Goal: Navigation & Orientation: Find specific page/section

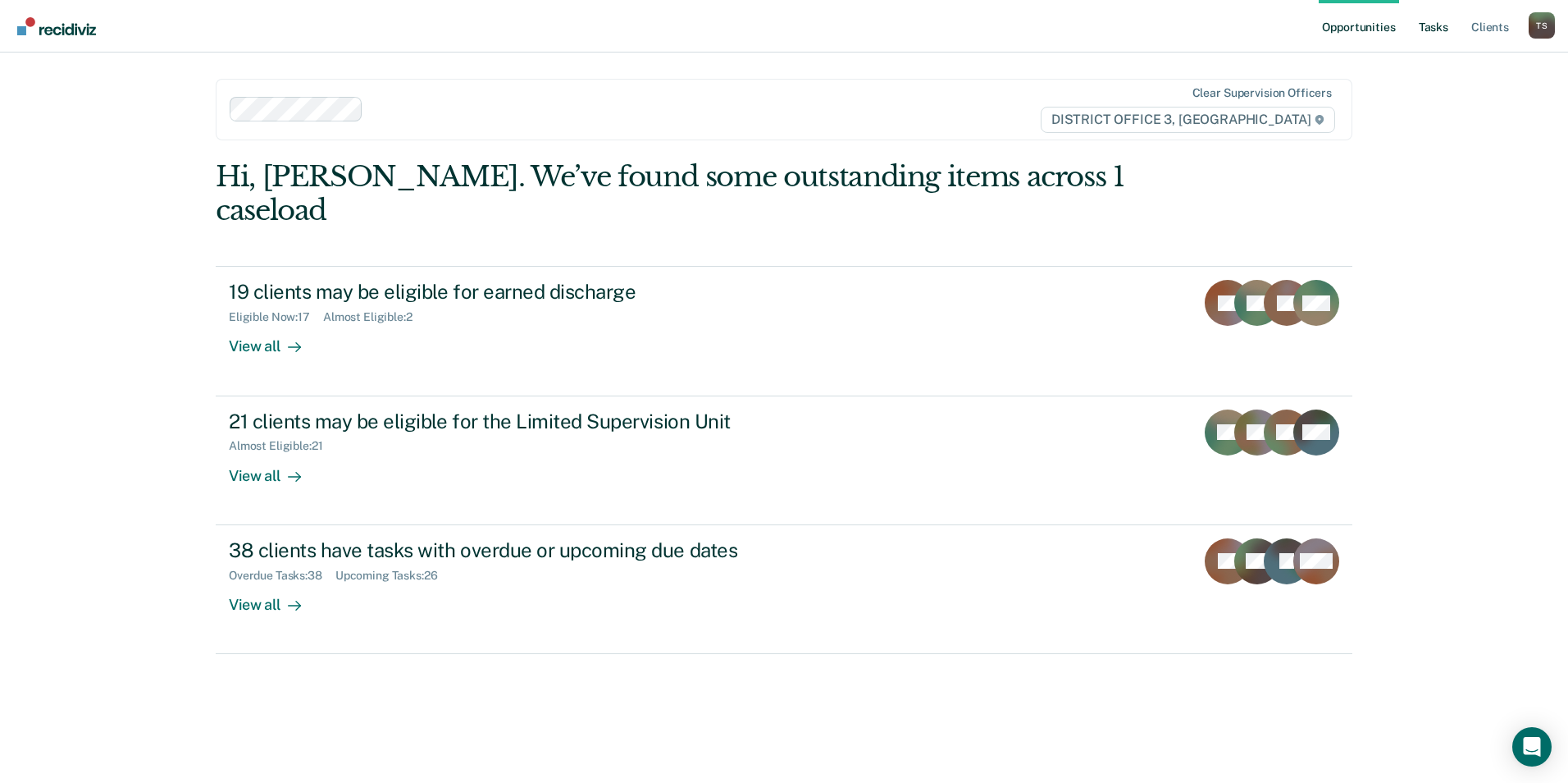
click at [1429, 26] on link "Tasks" at bounding box center [1433, 26] width 36 height 53
